Goal: Task Accomplishment & Management: Manage account settings

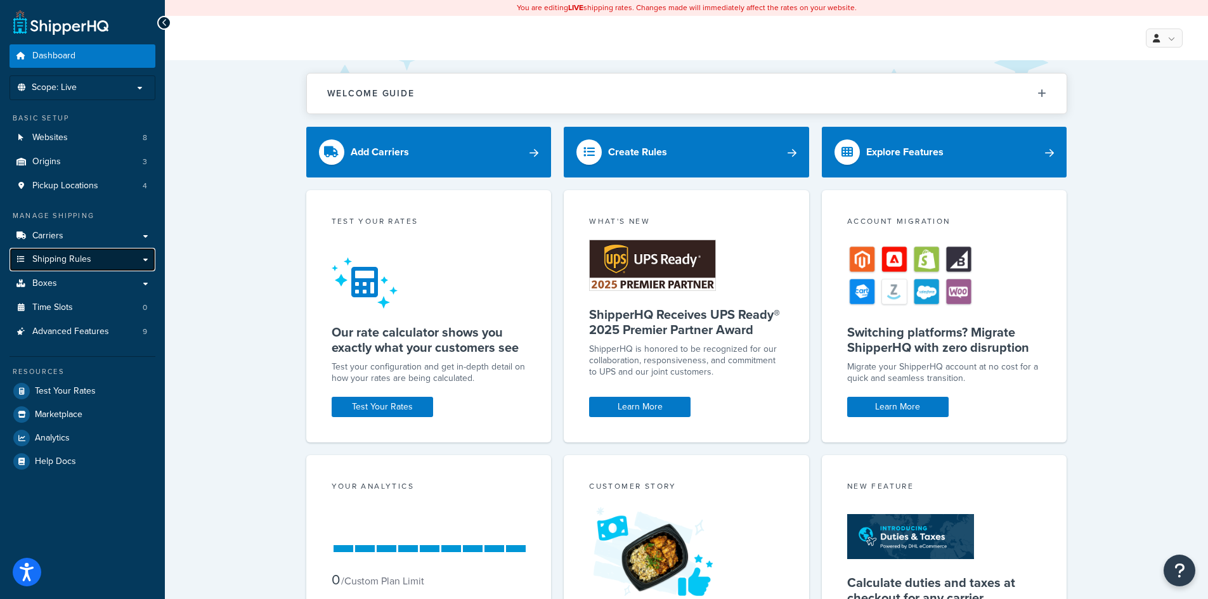
click at [60, 256] on span "Shipping Rules" at bounding box center [61, 259] width 59 height 11
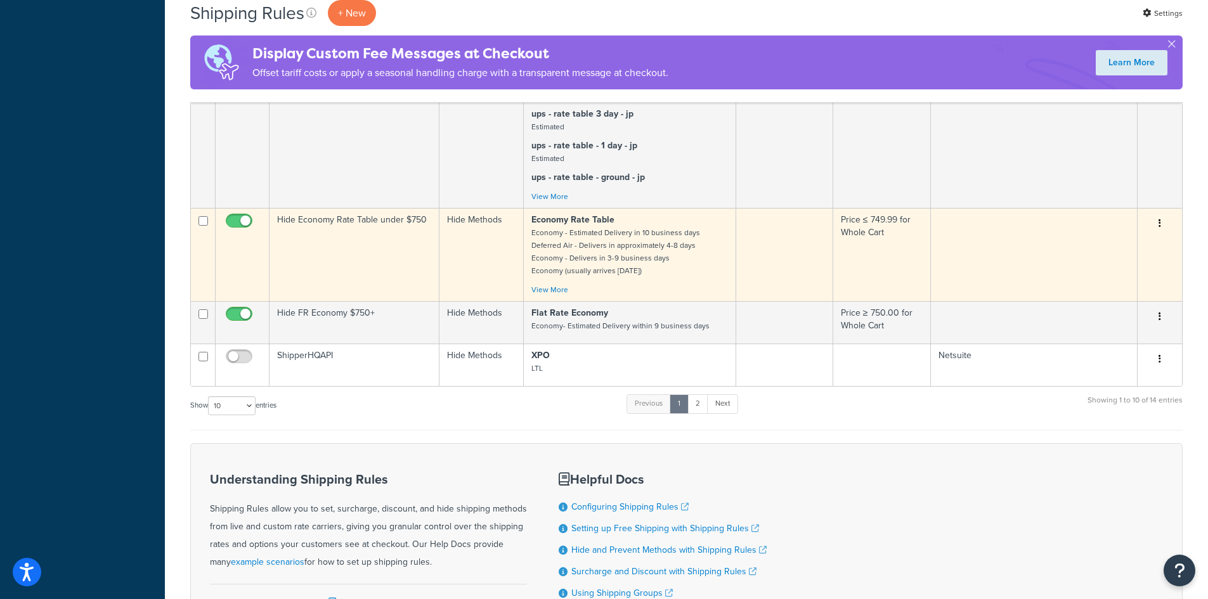
scroll to position [634, 0]
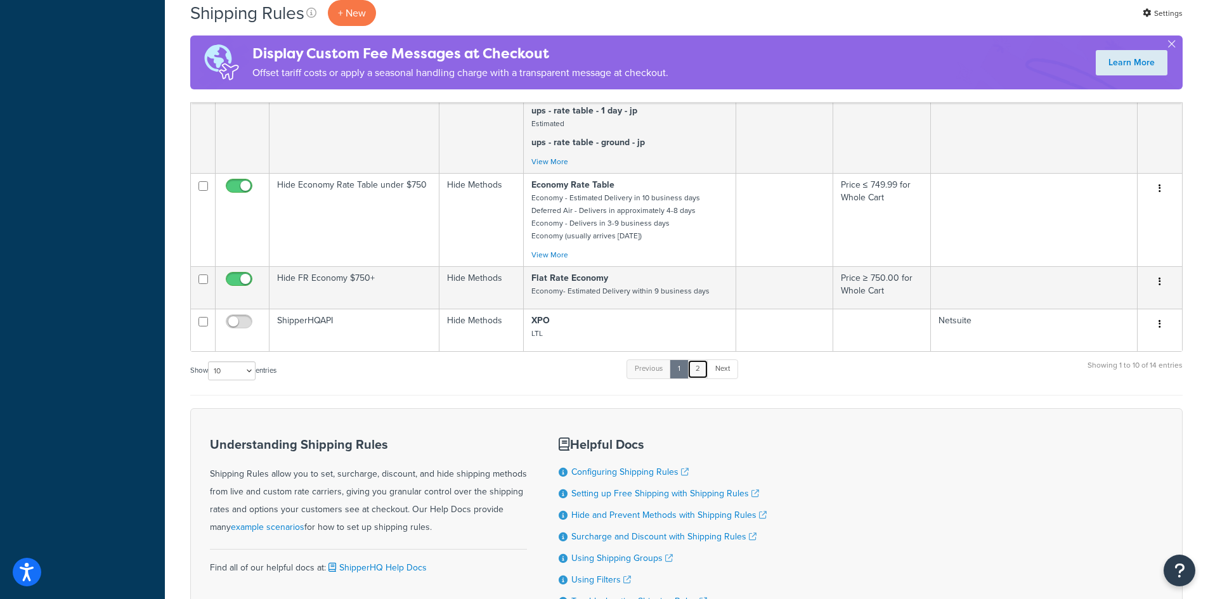
click at [704, 379] on link "2" at bounding box center [697, 369] width 21 height 19
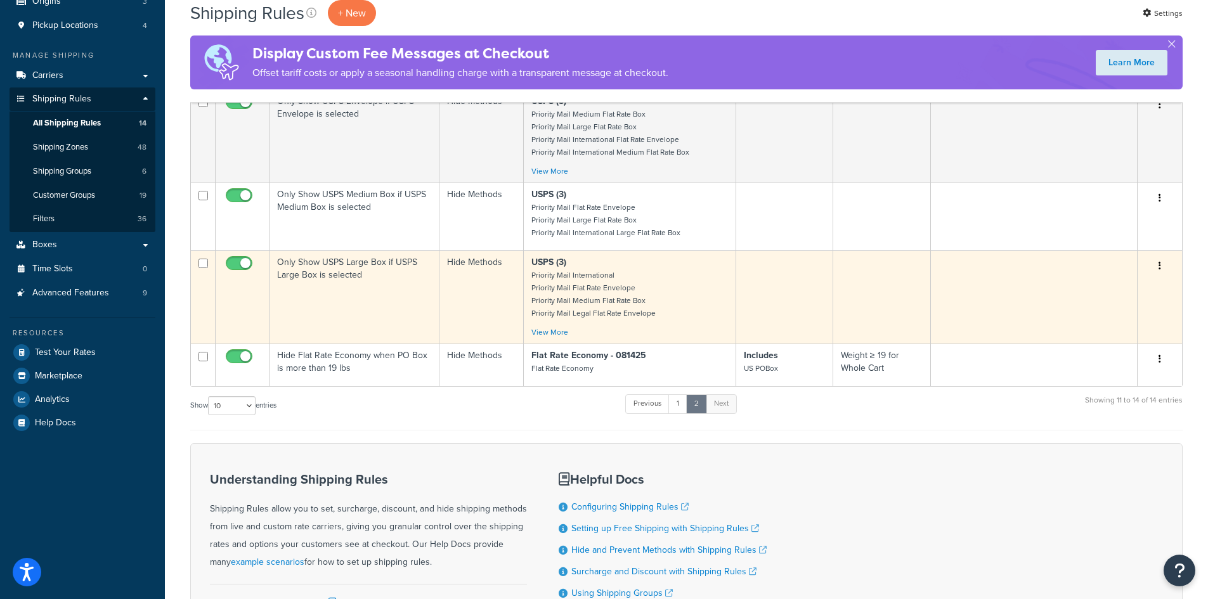
scroll to position [121, 0]
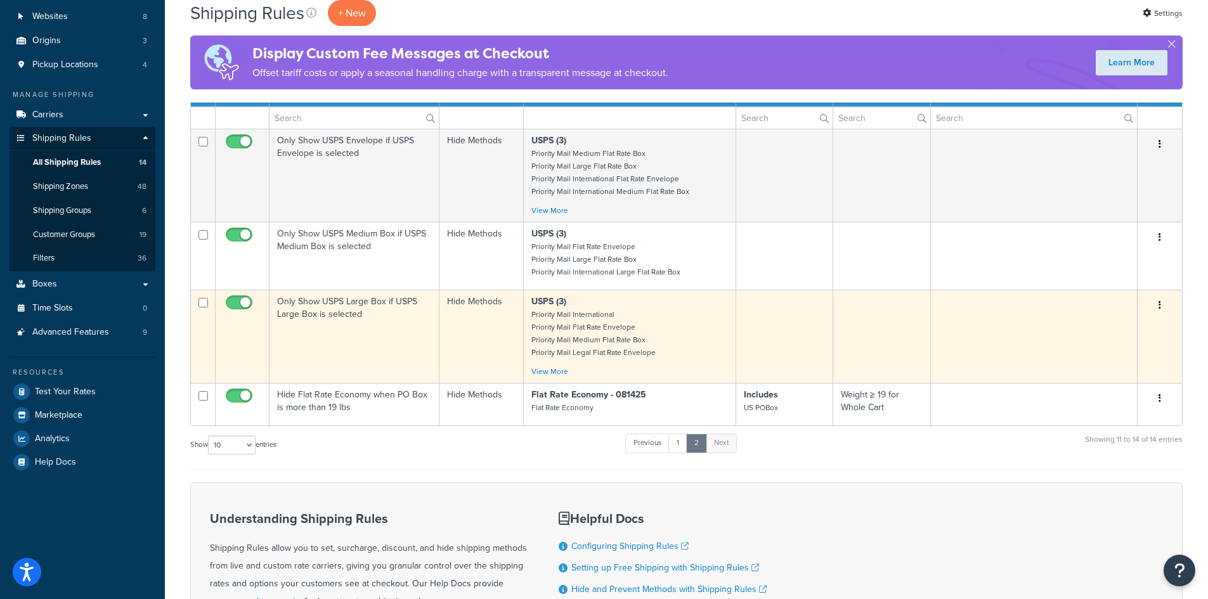
click at [376, 323] on td "Only Show USPS Large Box if USPS Large Box is selected" at bounding box center [354, 336] width 170 height 93
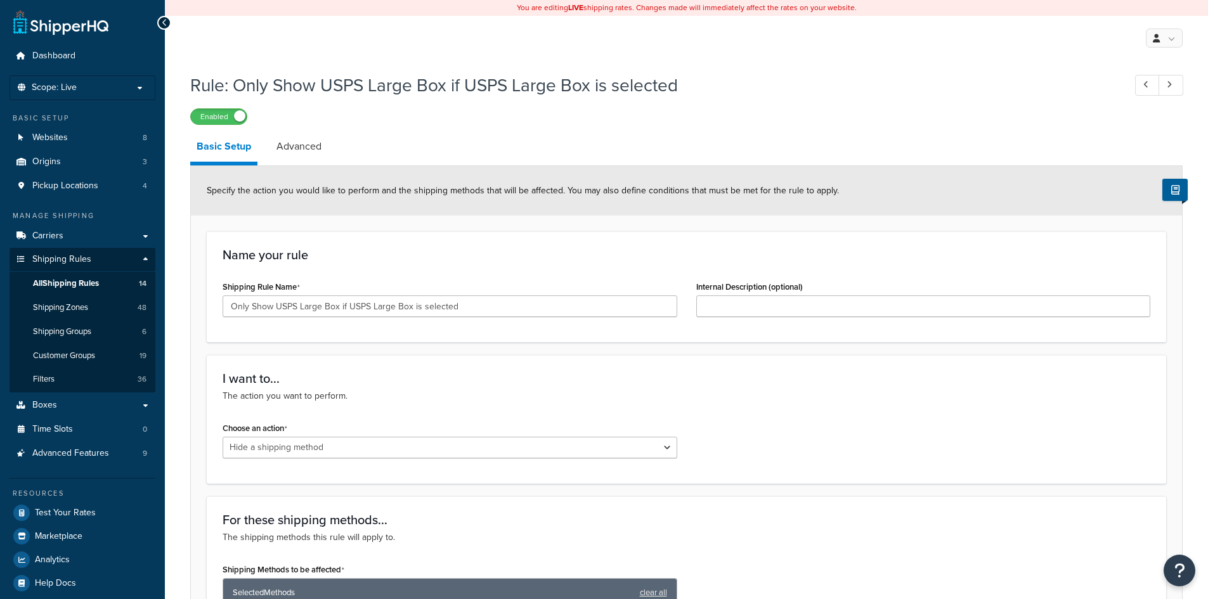
select select "HIDE"
click at [315, 145] on link "Advanced" at bounding box center [299, 146] width 58 height 30
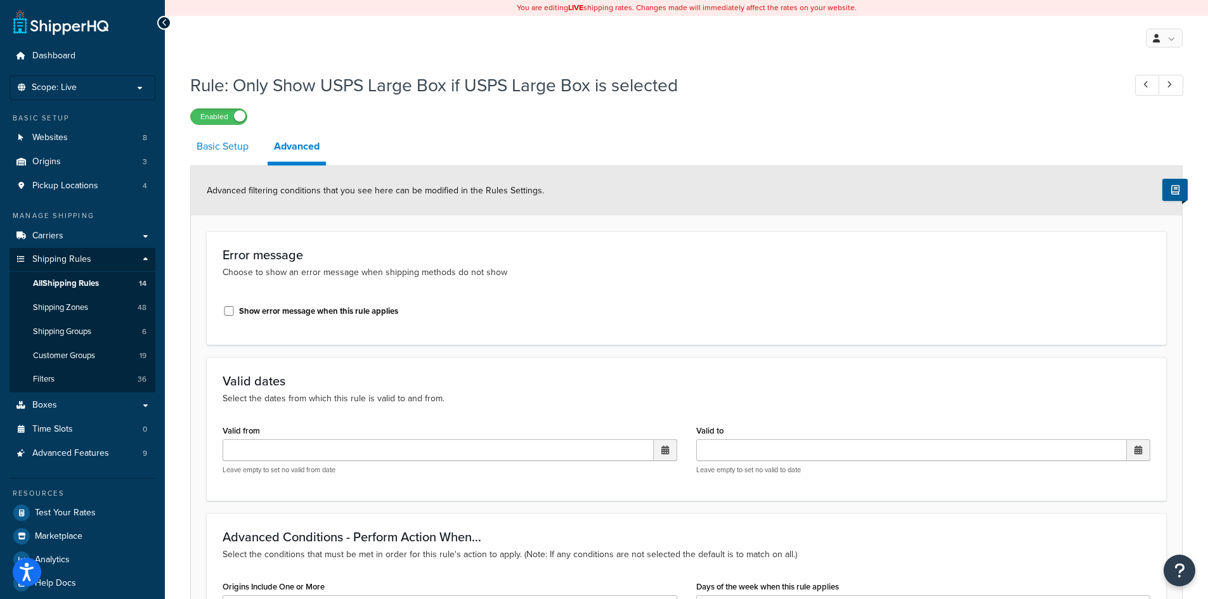
click at [200, 142] on link "Basic Setup" at bounding box center [222, 146] width 65 height 30
select select "HIDE"
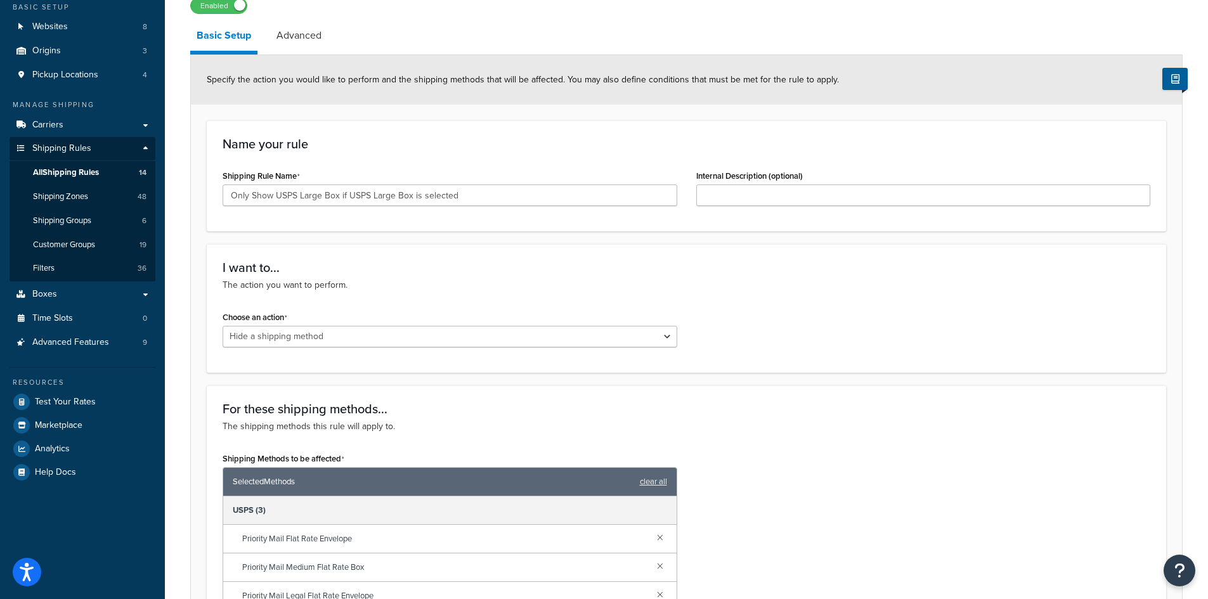
scroll to position [15, 0]
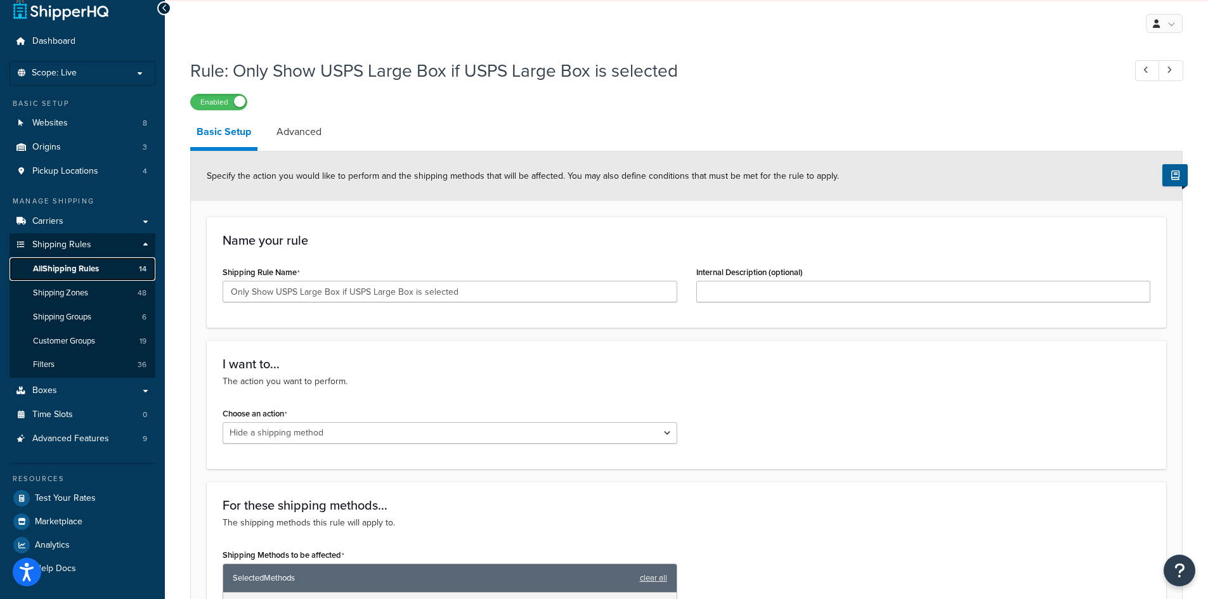
click at [69, 270] on span "All Shipping Rules" at bounding box center [66, 269] width 66 height 11
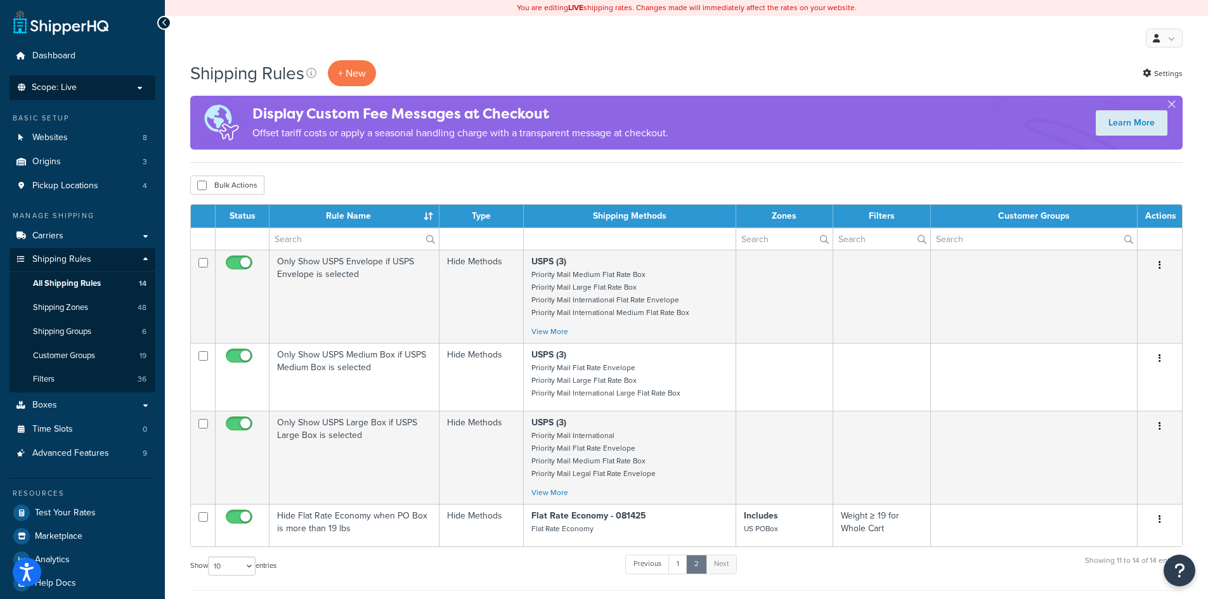
click at [116, 90] on p "Scope: Live" at bounding box center [82, 87] width 134 height 11
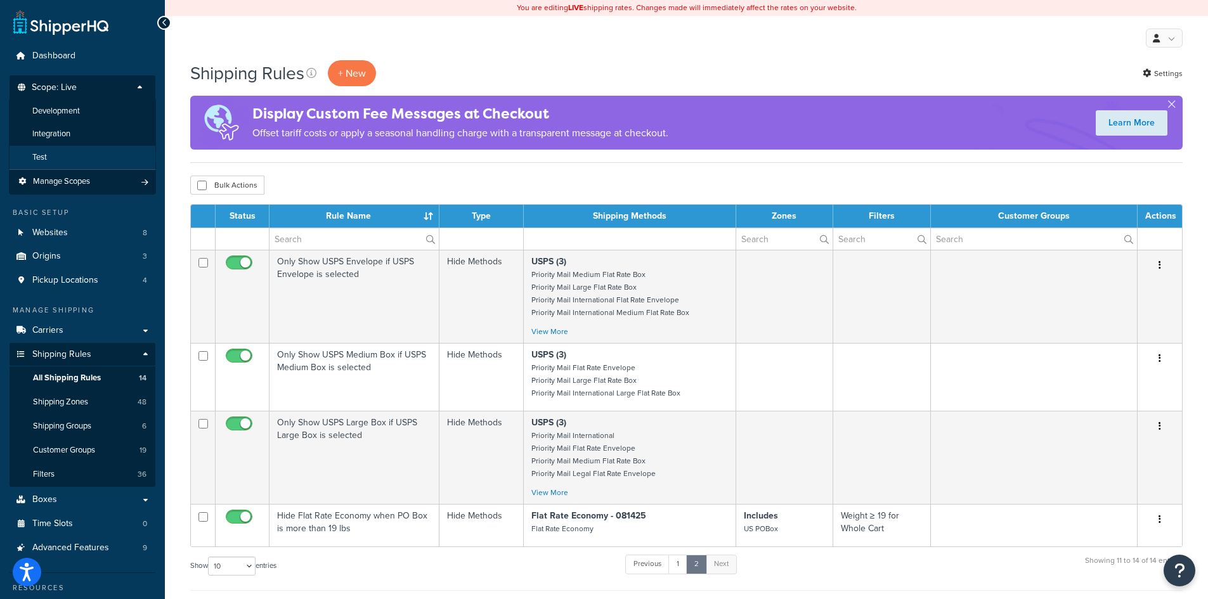
click at [86, 151] on li "Test" at bounding box center [82, 157] width 147 height 23
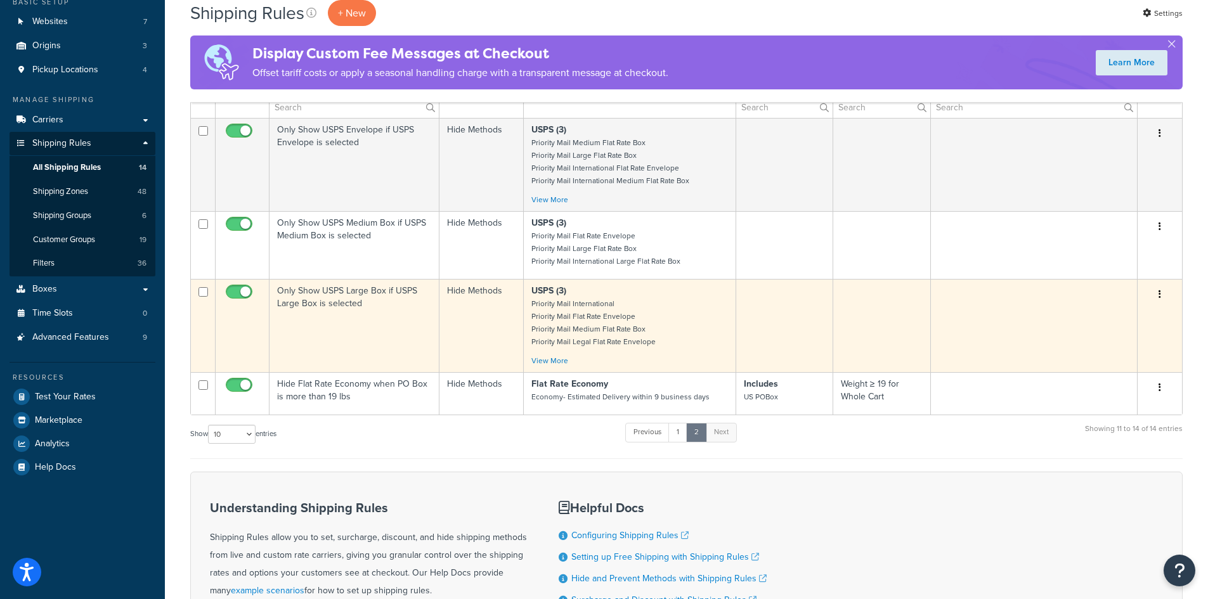
scroll to position [127, 0]
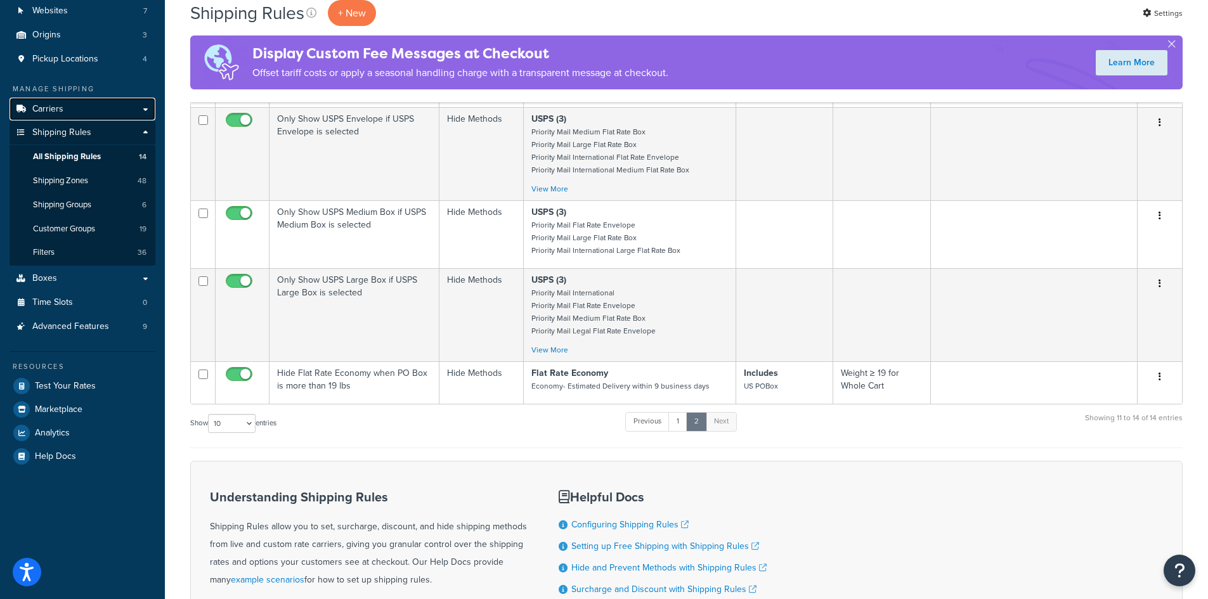
click at [70, 106] on link "Carriers" at bounding box center [83, 109] width 146 height 23
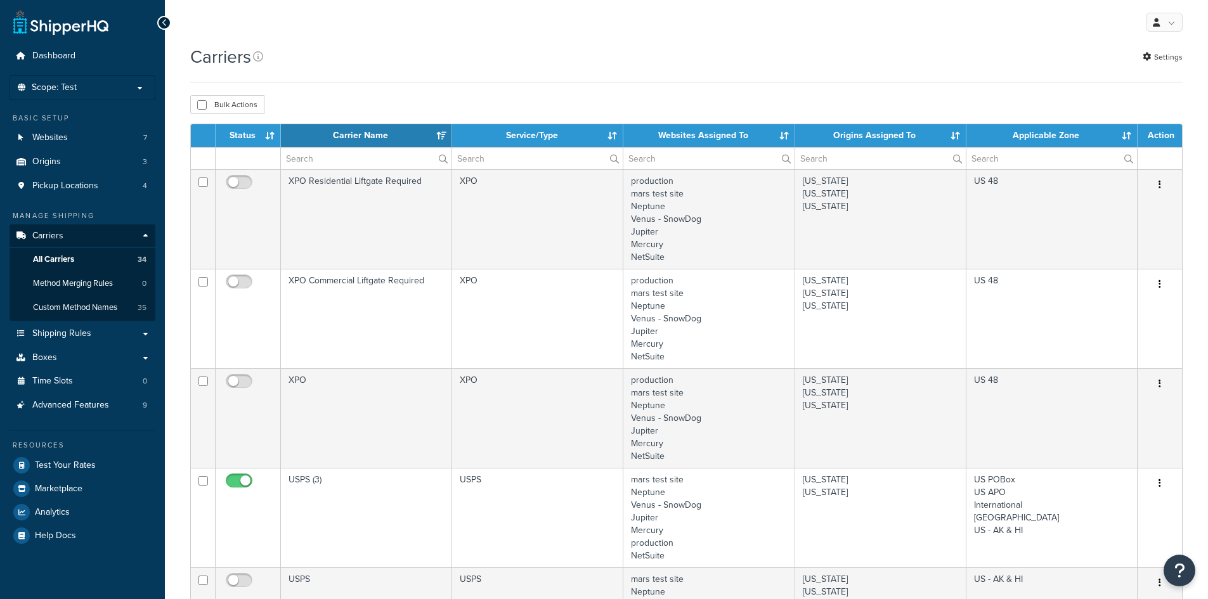
select select "15"
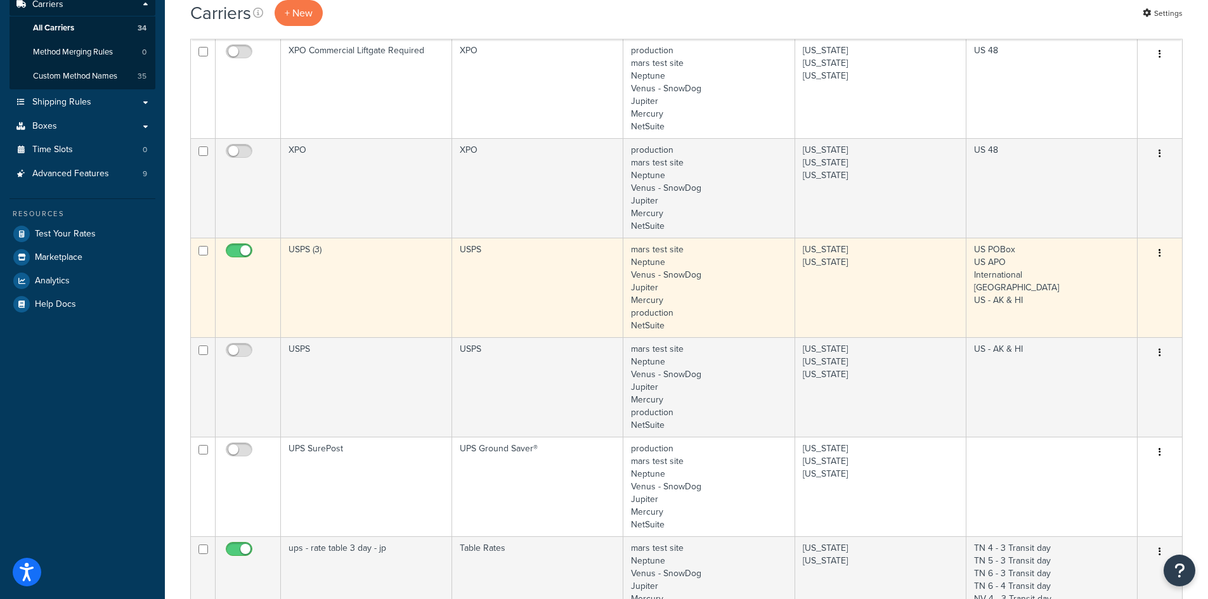
scroll to position [254, 0]
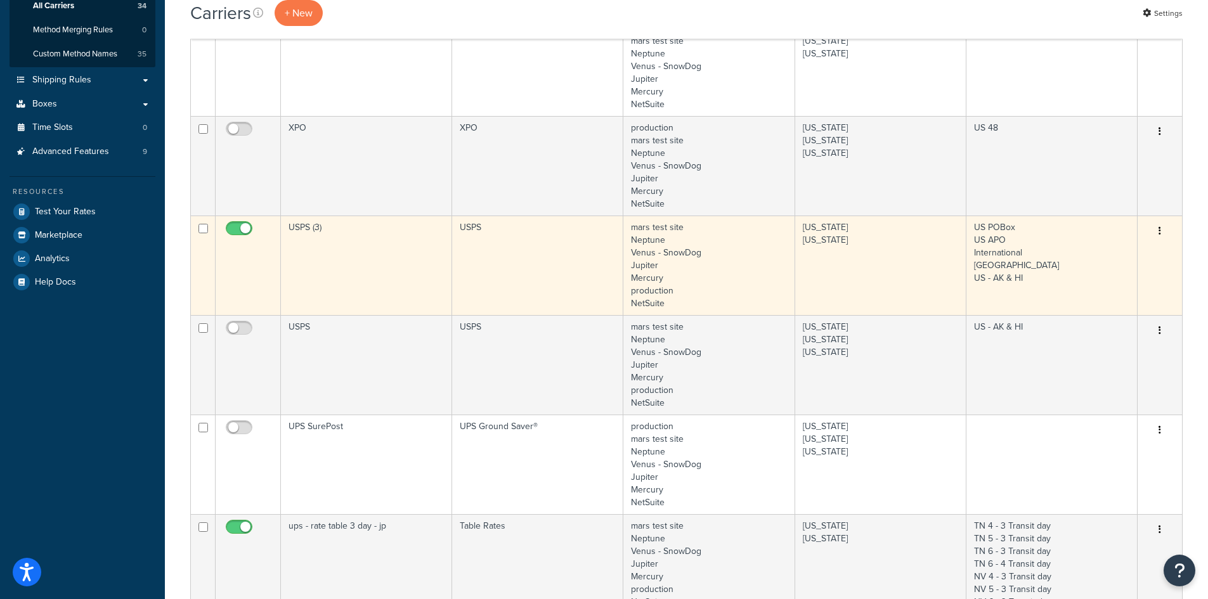
click at [370, 255] on td "USPS (3)" at bounding box center [366, 266] width 171 height 100
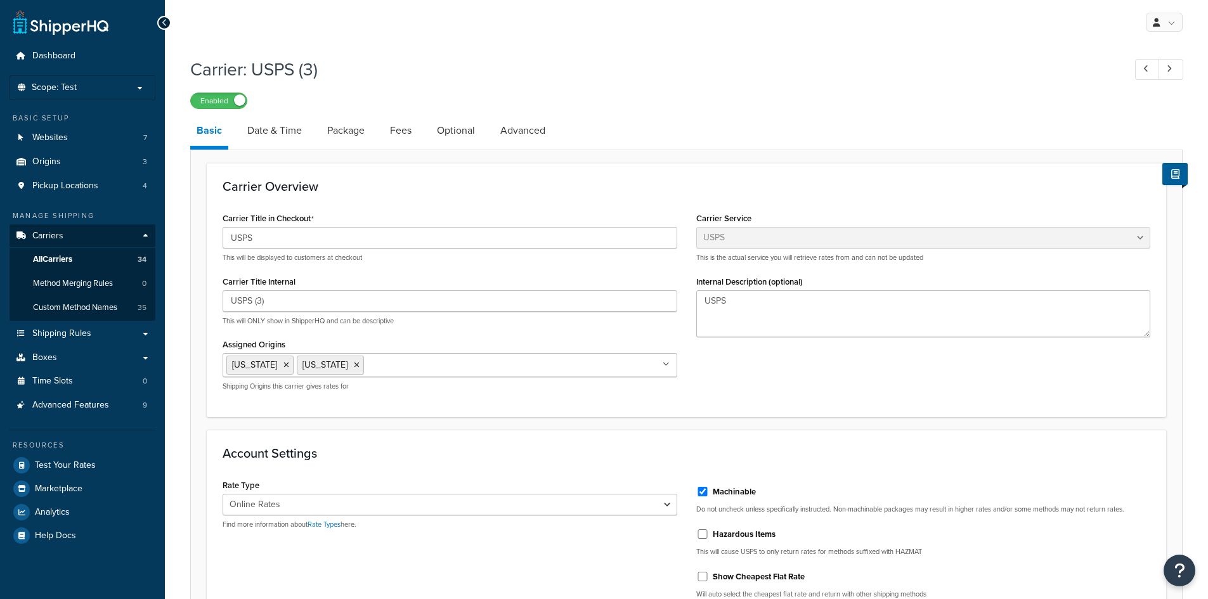
select select "usps"
select select "ONLINE"
click at [340, 128] on link "Package" at bounding box center [346, 130] width 50 height 30
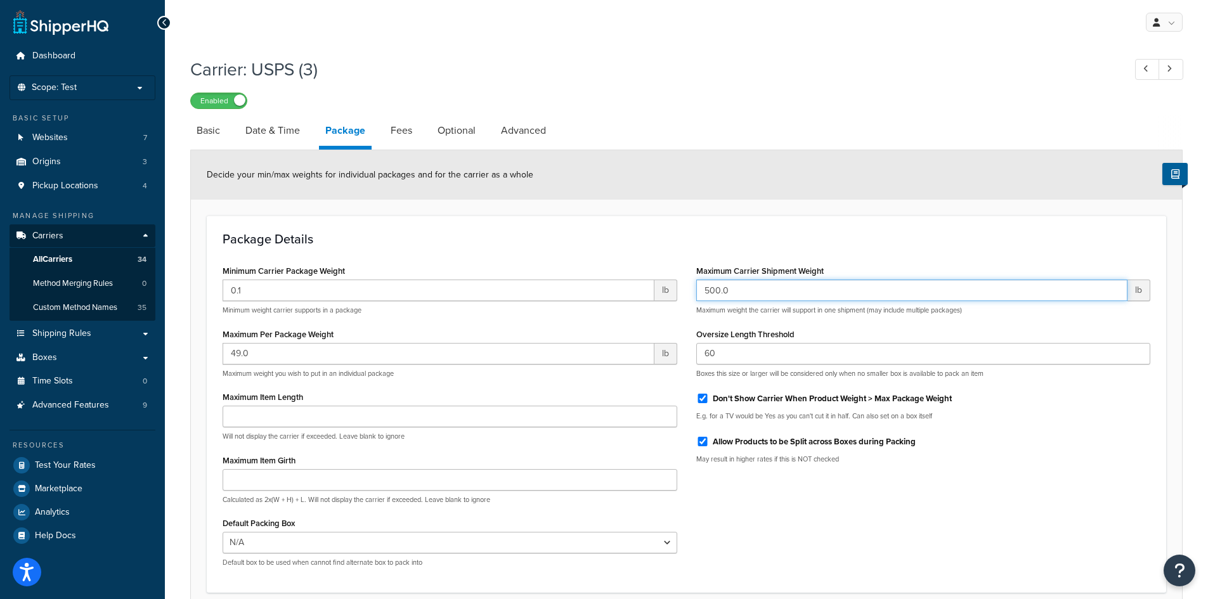
drag, startPoint x: 732, startPoint y: 291, endPoint x: 702, endPoint y: 292, distance: 30.4
click at [702, 292] on input "500.0" at bounding box center [912, 291] width 432 height 22
type input "4"
click at [753, 289] on input "Maximum Carrier Shipment Weight" at bounding box center [912, 291] width 432 height 22
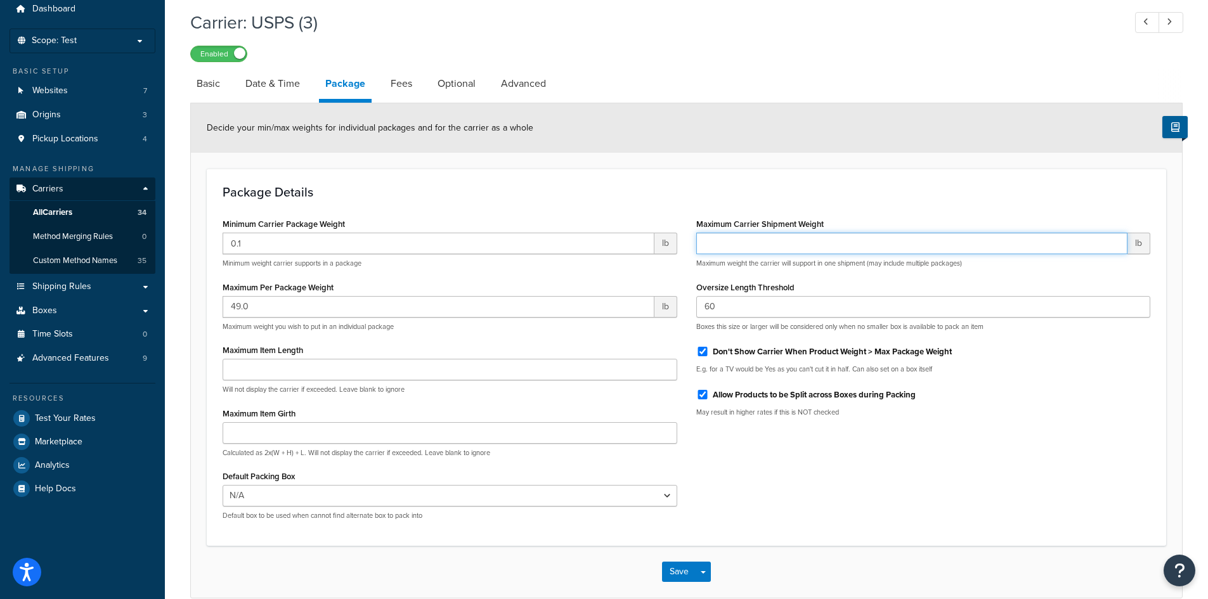
scroll to position [110, 0]
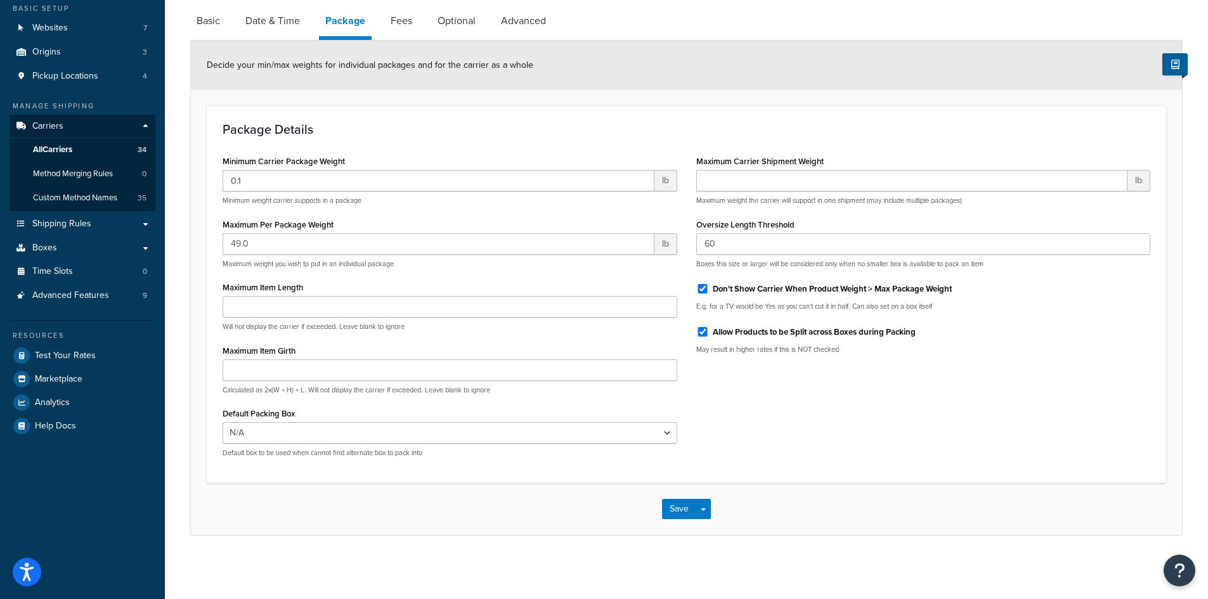
click at [727, 418] on div "Minimum Carrier Package Weight 0.1 lb Minimum weight carrier supports in a pack…" at bounding box center [686, 309] width 947 height 315
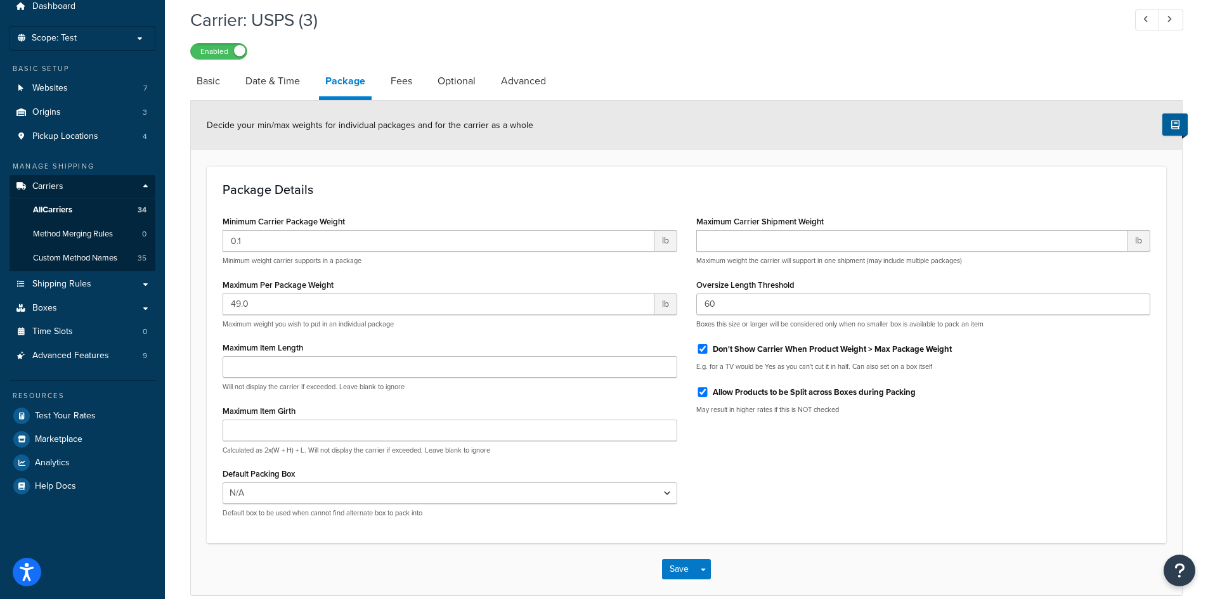
scroll to position [0, 0]
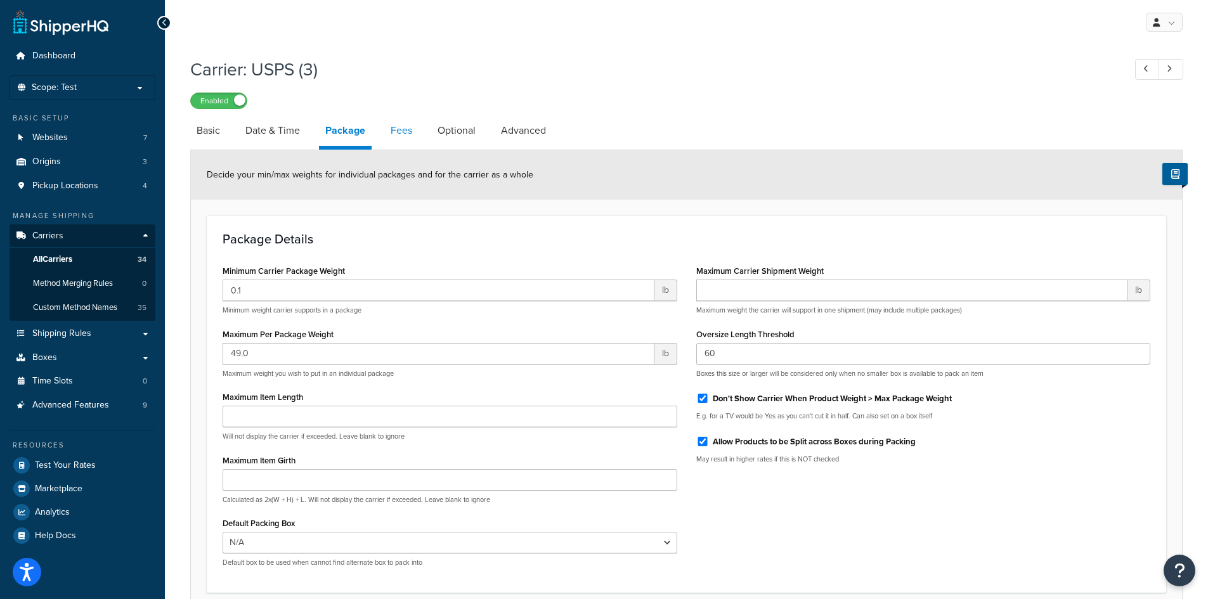
click at [403, 131] on link "Fees" at bounding box center [401, 130] width 34 height 30
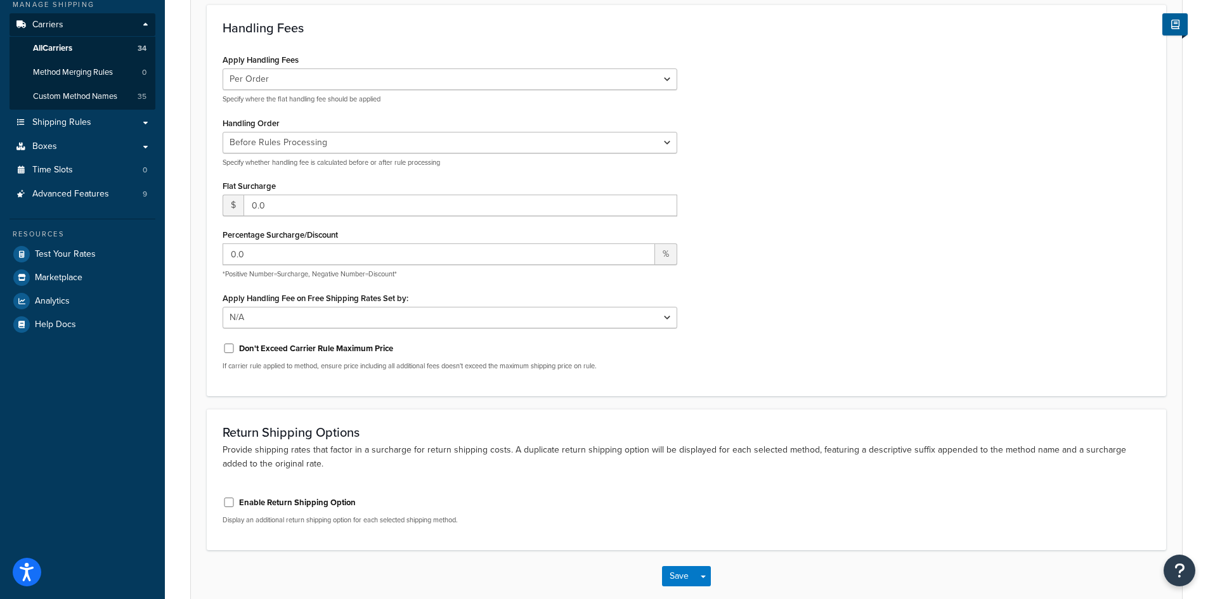
scroll to position [25, 0]
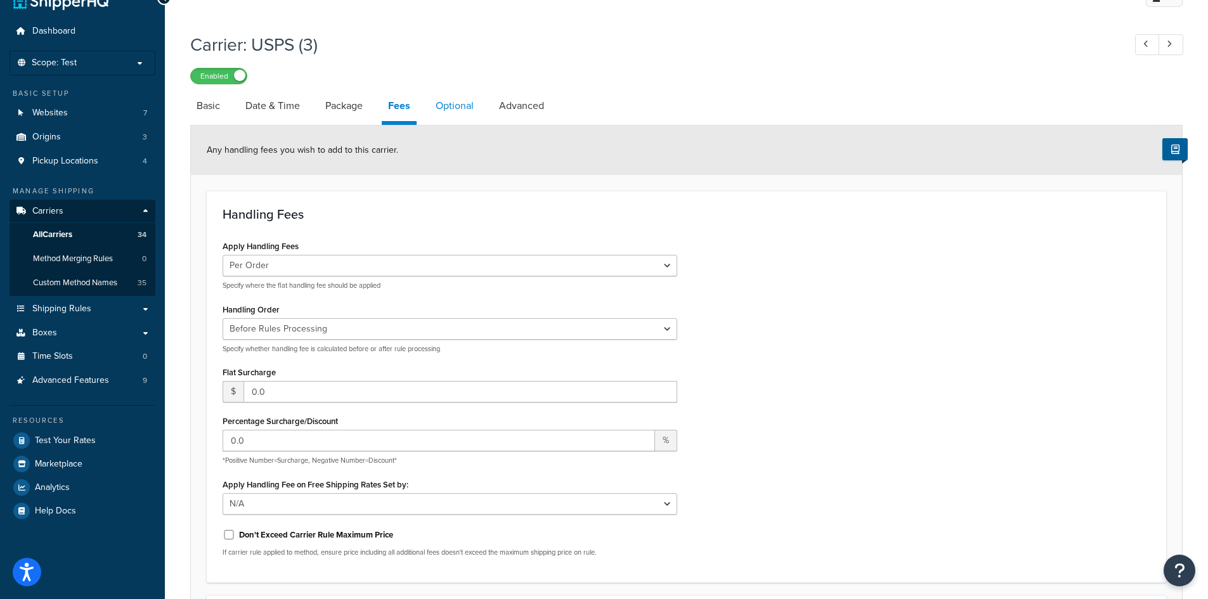
click at [465, 106] on link "Optional" at bounding box center [454, 106] width 51 height 30
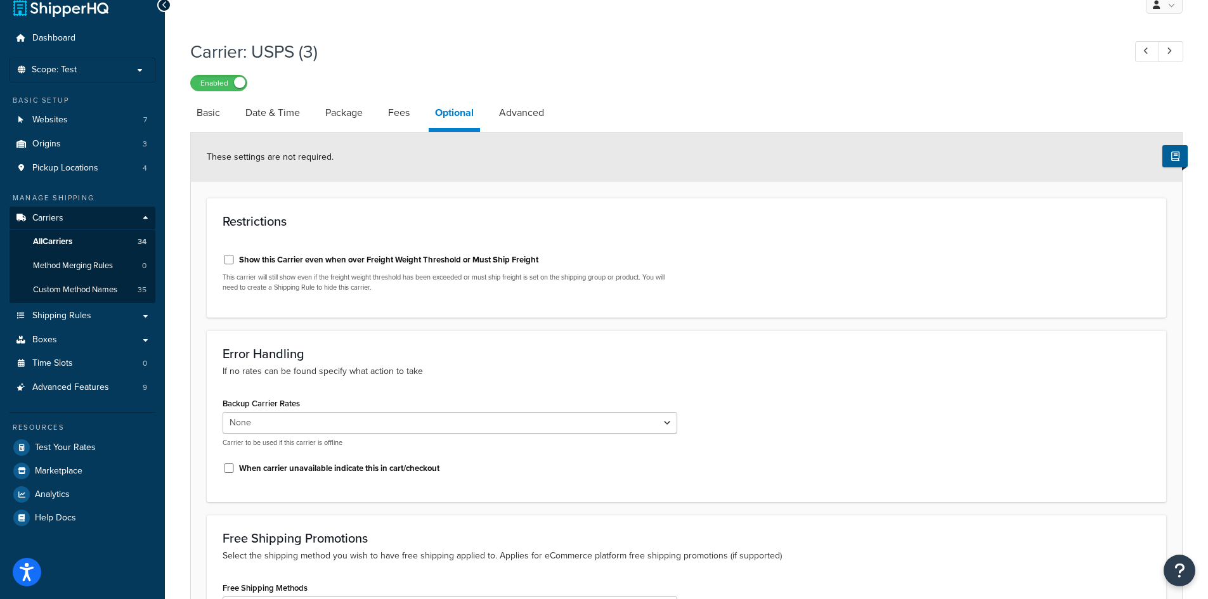
scroll to position [16, 0]
click at [520, 115] on link "Advanced" at bounding box center [522, 115] width 58 height 30
select select "false"
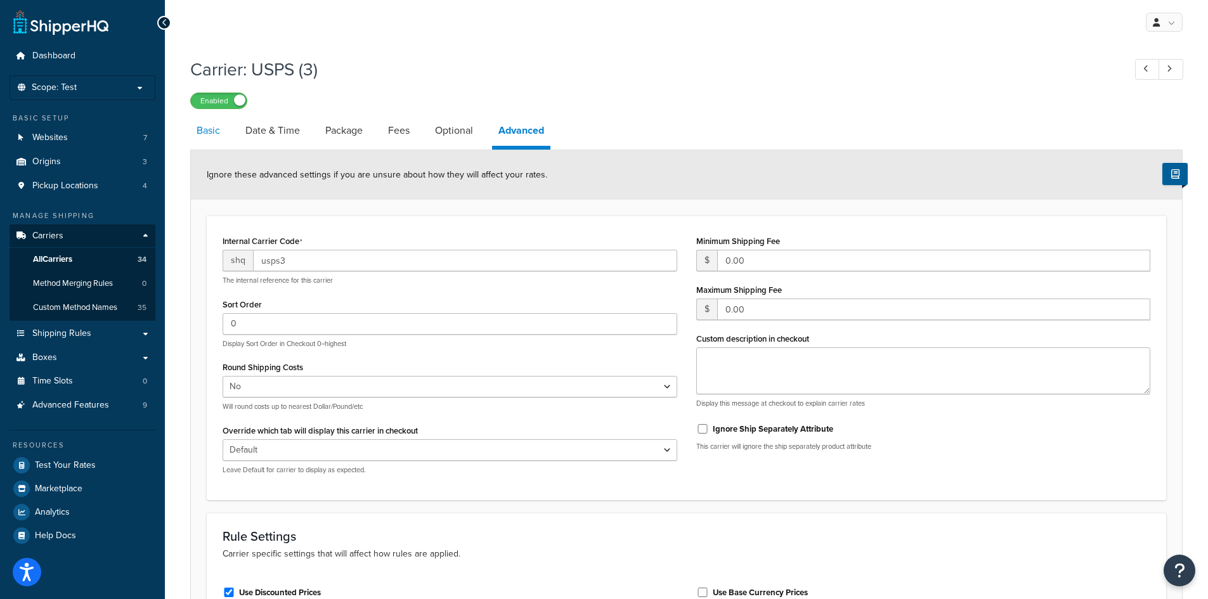
click at [204, 127] on link "Basic" at bounding box center [208, 130] width 36 height 30
select select "usps"
select select "ONLINE"
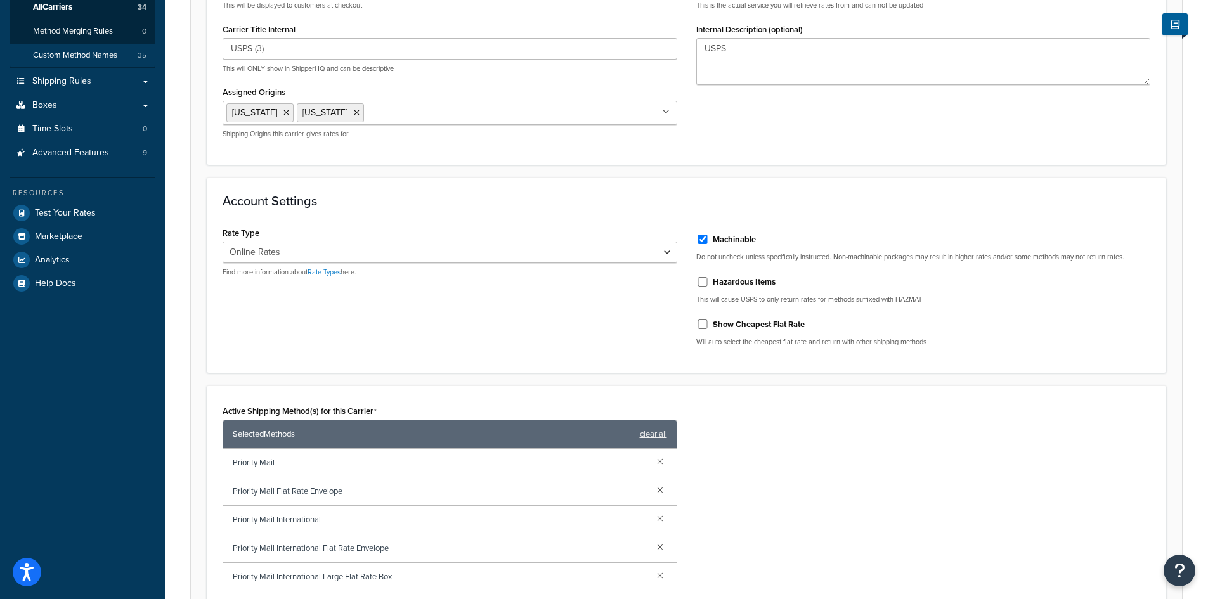
scroll to position [63, 0]
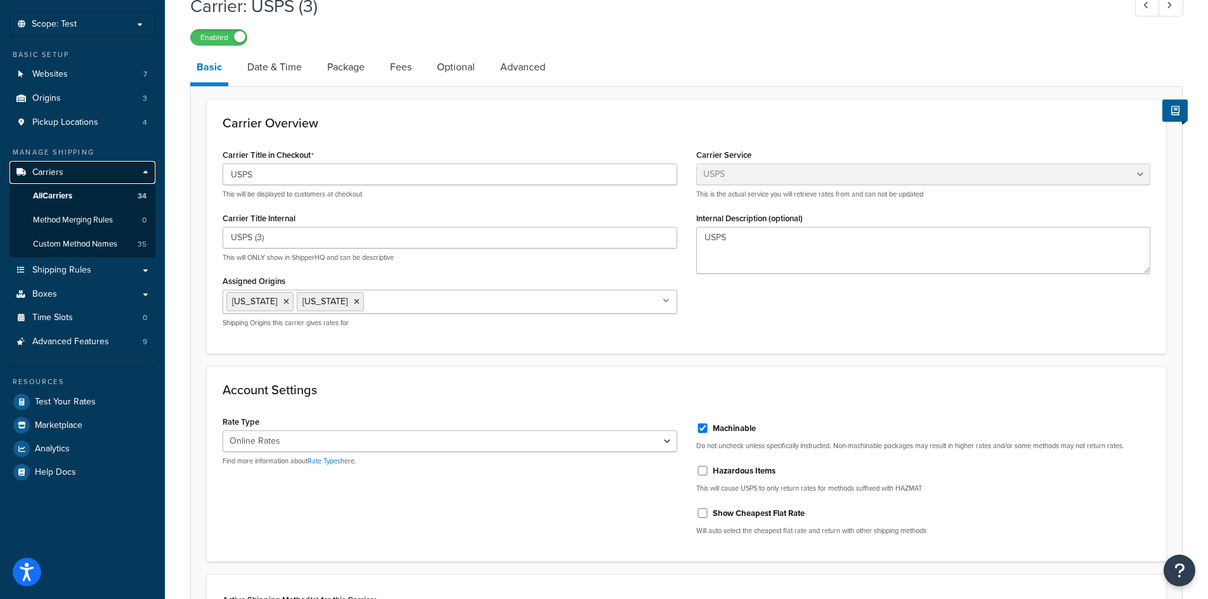
click at [52, 169] on span "Carriers" at bounding box center [47, 172] width 31 height 11
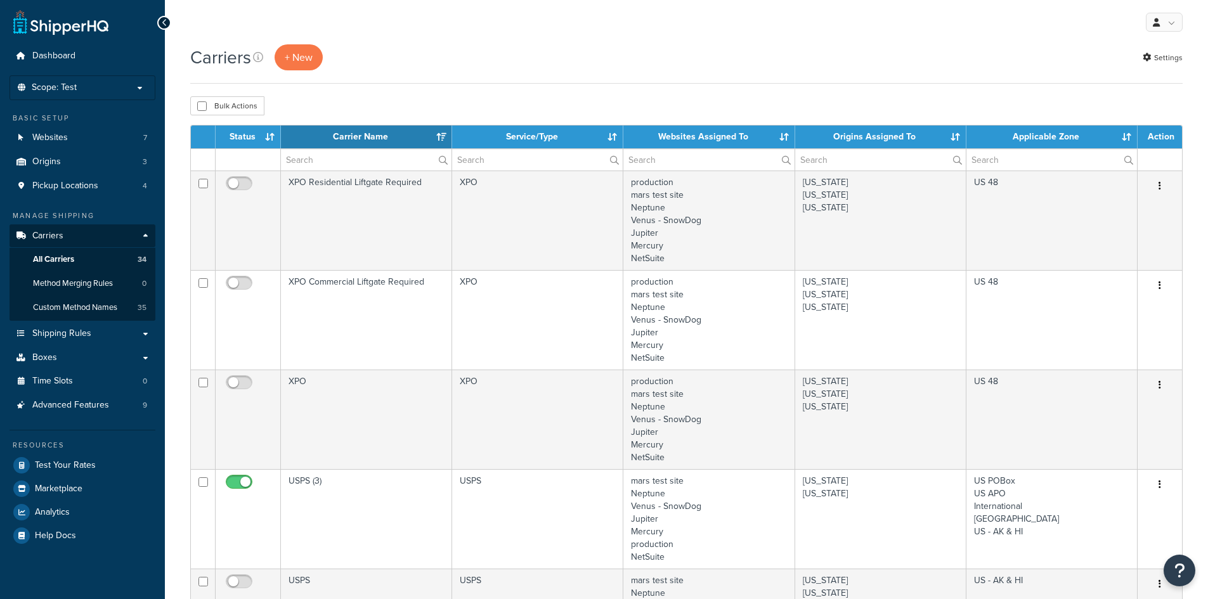
select select "15"
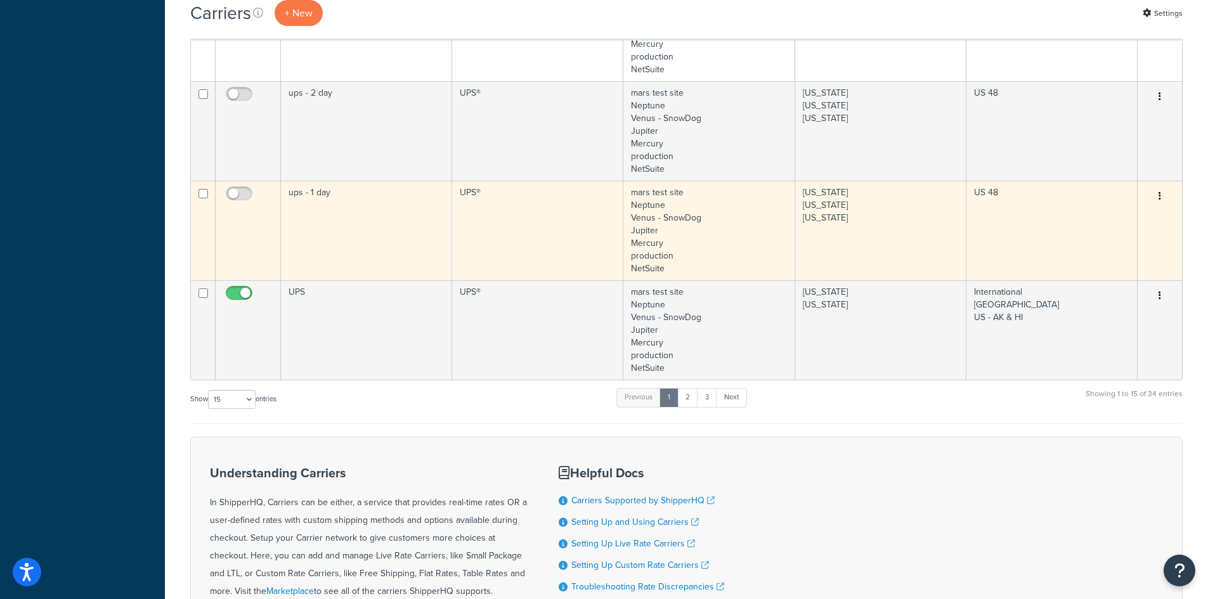
scroll to position [1458, 0]
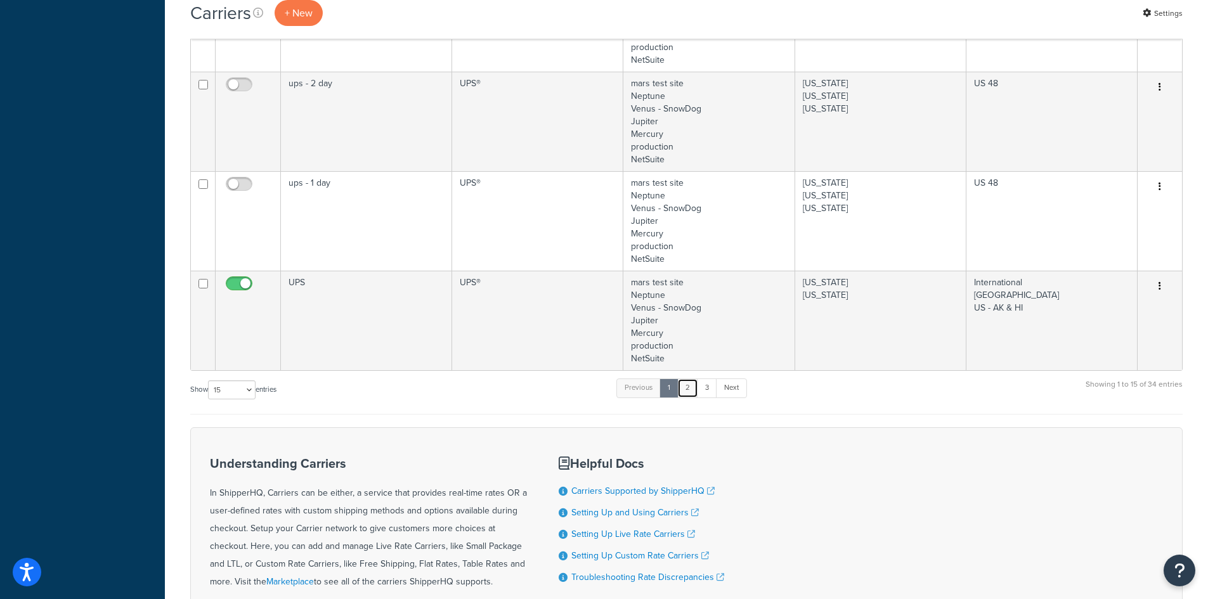
click at [685, 389] on link "2" at bounding box center [687, 388] width 21 height 19
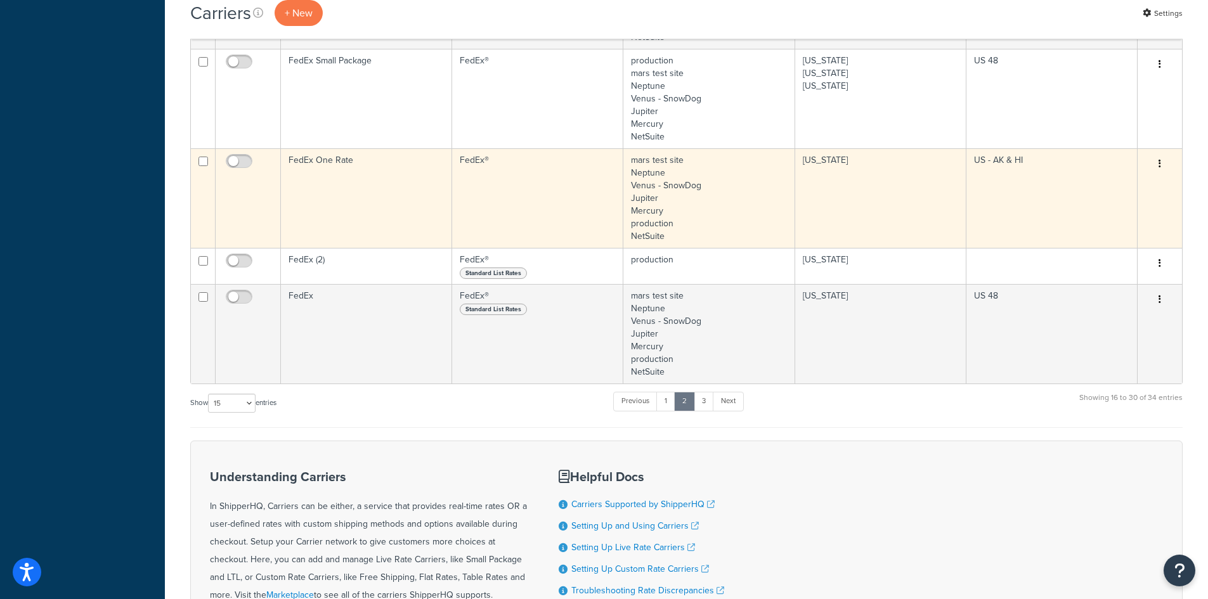
scroll to position [1240, 0]
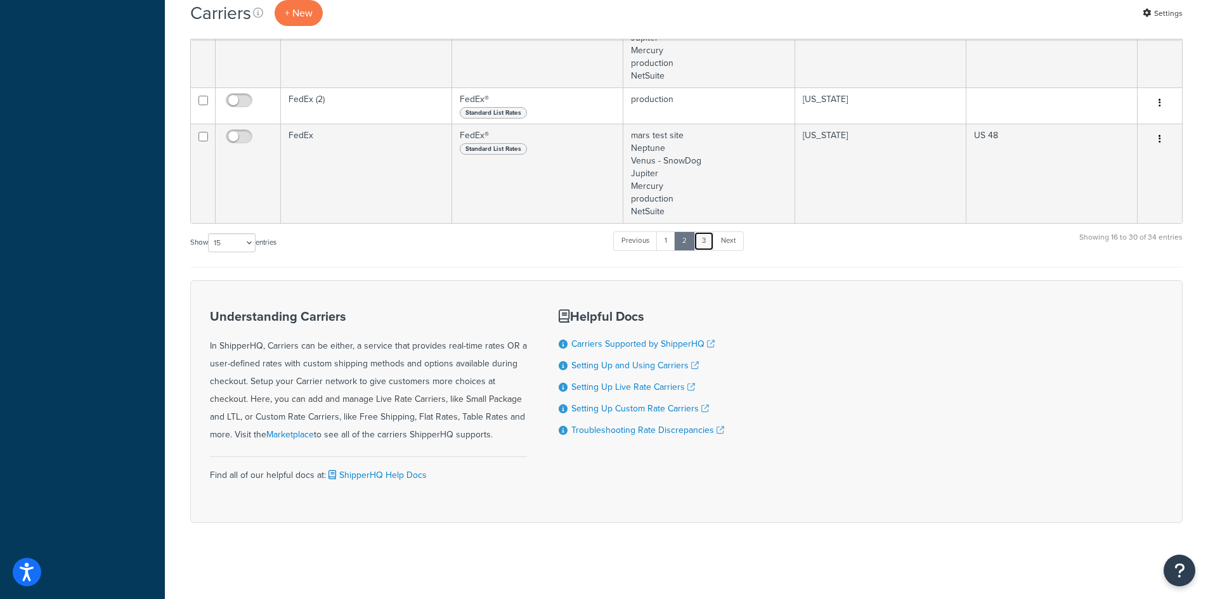
click at [707, 244] on link "3" at bounding box center [704, 240] width 20 height 19
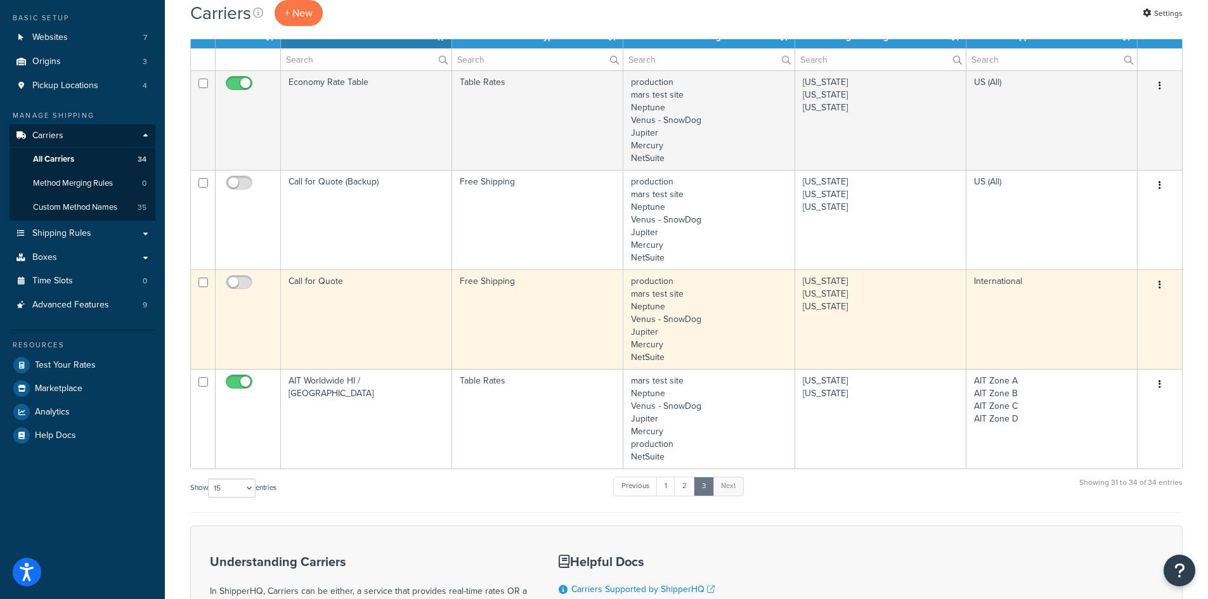
scroll to position [0, 0]
